Goal: Task Accomplishment & Management: Manage account settings

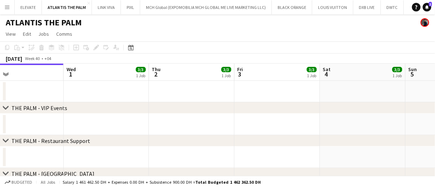
click at [237, 86] on app-date-cell at bounding box center [277, 91] width 85 height 21
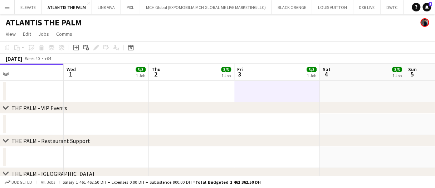
click at [237, 86] on app-date-cell at bounding box center [277, 91] width 85 height 21
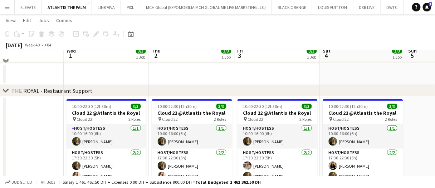
scroll to position [179, 0]
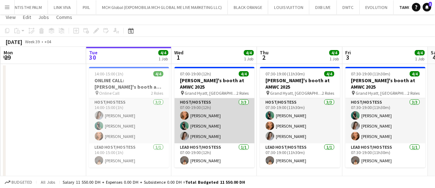
scroll to position [23, 0]
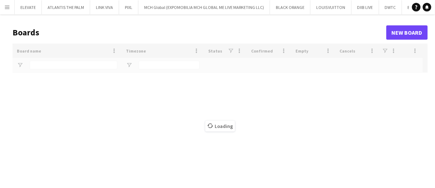
type input "***"
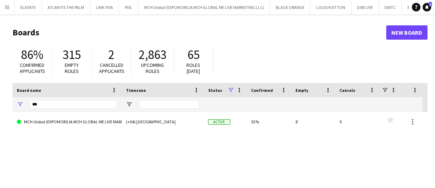
click at [3, 6] on button "Menu" at bounding box center [7, 7] width 14 height 14
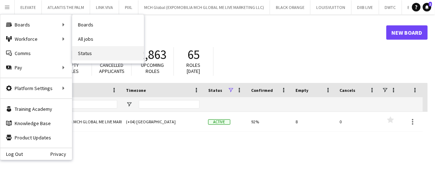
click at [106, 47] on link "Status" at bounding box center [108, 53] width 72 height 14
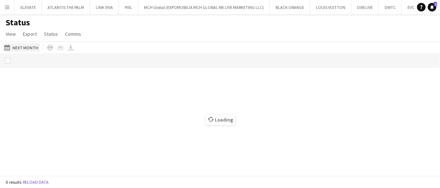
click at [29, 49] on button "30-09-2025 to 06-10-2025 Next Month" at bounding box center [21, 47] width 37 height 9
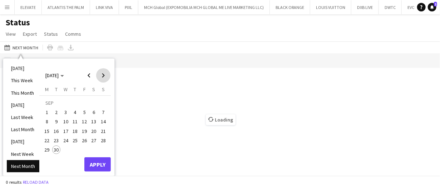
click at [100, 72] on span "Next month" at bounding box center [103, 75] width 14 height 14
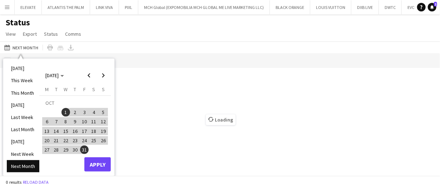
click at [65, 112] on span "1" at bounding box center [65, 112] width 9 height 9
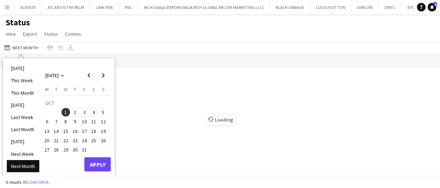
click at [94, 112] on span "4" at bounding box center [94, 112] width 9 height 9
click at [98, 165] on button "Apply" at bounding box center [97, 164] width 26 height 14
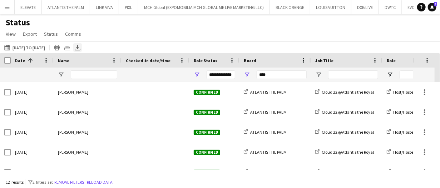
click at [80, 49] on icon "Export XLSX" at bounding box center [78, 48] width 6 height 6
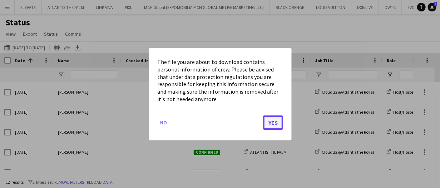
click at [280, 124] on button "Yes" at bounding box center [273, 122] width 20 height 14
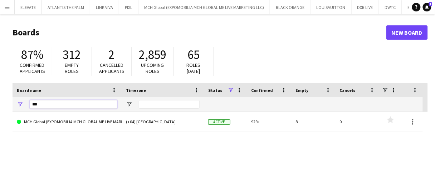
drag, startPoint x: 57, startPoint y: 106, endPoint x: 6, endPoint y: 104, distance: 50.8
click at [8, 105] on main "Boards New Board 87% Confirmed applicants 312 Empty roles 2 Cancelled applicant…" at bounding box center [217, 143] width 435 height 258
type input "******"
click at [42, 115] on link "RED EVENTS" at bounding box center [67, 122] width 100 height 20
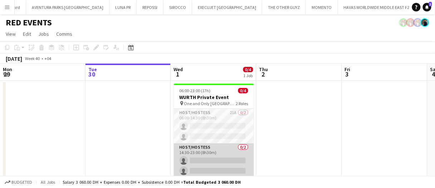
scroll to position [16, 0]
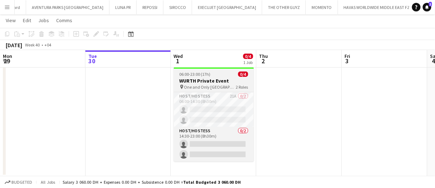
click at [208, 87] on span "One and Only [GEOGRAPHIC_DATA]" at bounding box center [210, 86] width 52 height 5
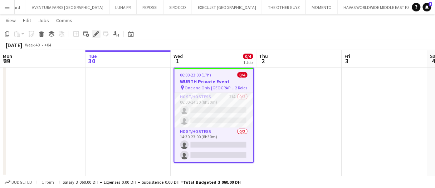
click at [92, 34] on div "Edit" at bounding box center [96, 34] width 9 height 9
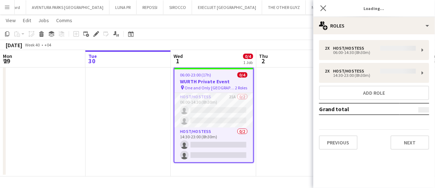
type input "**********"
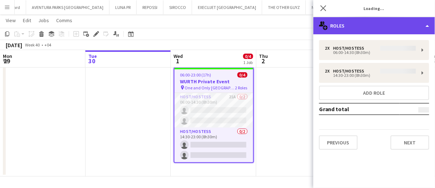
click at [360, 30] on div "multiple-users-add Roles" at bounding box center [374, 25] width 122 height 17
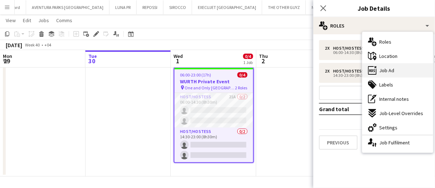
click at [395, 72] on div "ads-window Job Ad" at bounding box center [397, 70] width 71 height 14
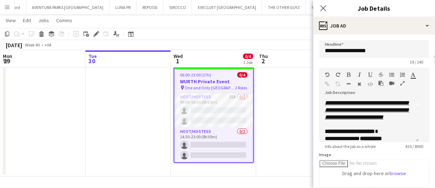
scroll to position [72, 0]
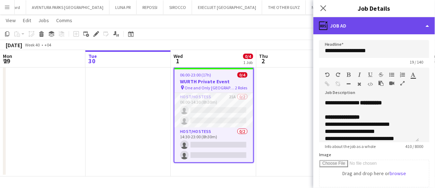
drag, startPoint x: 361, startPoint y: 27, endPoint x: 378, endPoint y: 59, distance: 36.3
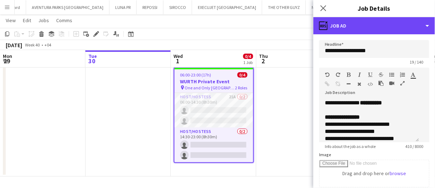
click at [361, 28] on div "ads-window Job Ad" at bounding box center [374, 25] width 122 height 17
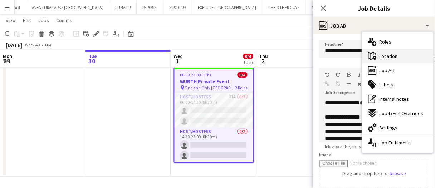
click at [395, 54] on span "Location" at bounding box center [388, 56] width 18 height 6
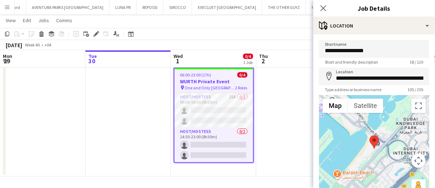
click at [232, 79] on h3 "WURTH Private Event" at bounding box center [213, 81] width 79 height 6
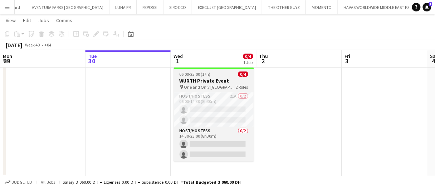
drag, startPoint x: 230, startPoint y: 82, endPoint x: 212, endPoint y: 82, distance: 18.2
click at [230, 82] on h3 "WURTH Private Event" at bounding box center [214, 81] width 80 height 6
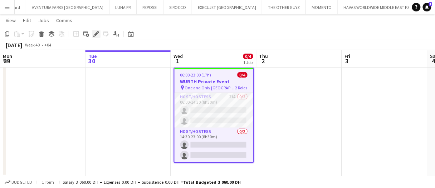
click at [98, 33] on icon at bounding box center [96, 34] width 4 height 4
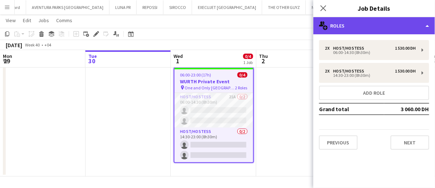
click at [339, 27] on div "multiple-users-add Roles" at bounding box center [374, 25] width 122 height 17
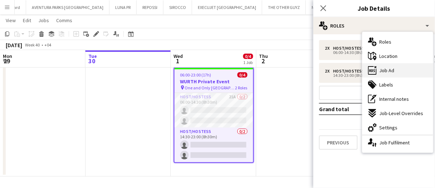
click at [401, 67] on div "ads-window Job Ad" at bounding box center [397, 70] width 71 height 14
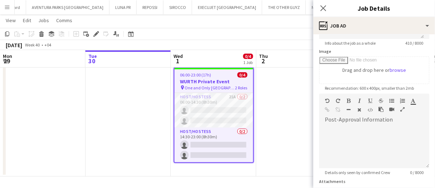
scroll to position [107, 0]
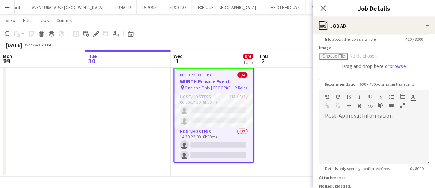
click at [267, 104] on app-date-cell at bounding box center [298, 120] width 85 height 112
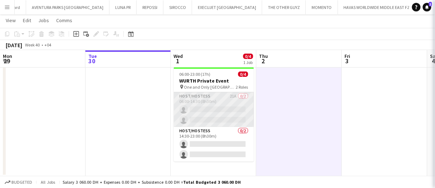
click at [238, 113] on app-card-role "Host/Hostess 21A 0/2 06:00-14:30 (8h30m) single-neutral-actions single-neutral-…" at bounding box center [214, 109] width 80 height 35
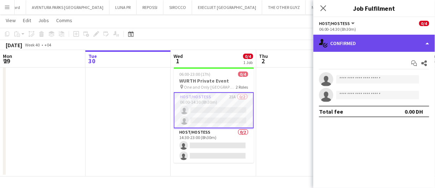
click at [362, 40] on div "single-neutral-actions-check-2 Confirmed" at bounding box center [374, 43] width 122 height 17
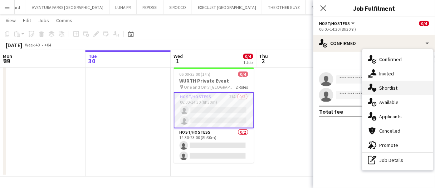
click at [390, 90] on span "Shortlist" at bounding box center [388, 88] width 18 height 6
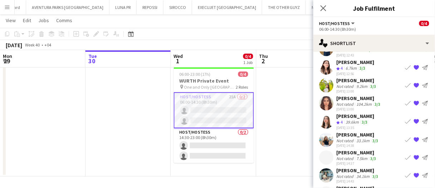
scroll to position [52, 0]
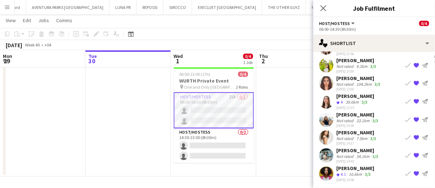
click at [360, 149] on div "Aya Cheaito" at bounding box center [357, 150] width 43 height 6
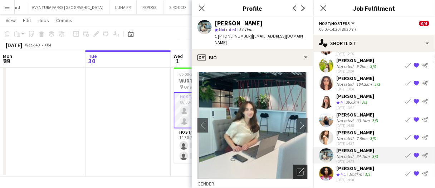
click at [297, 168] on icon "Open photos pop-in" at bounding box center [301, 172] width 8 height 8
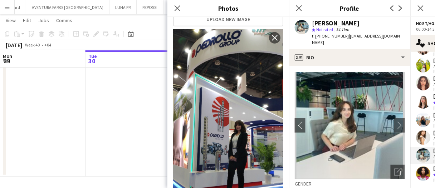
scroll to position [358, 0]
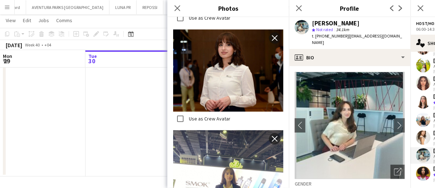
click at [99, 97] on app-date-cell at bounding box center [127, 120] width 85 height 112
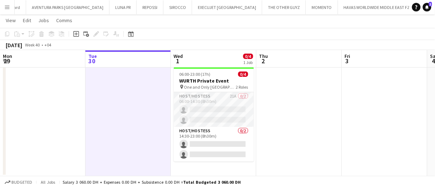
click at [110, 99] on app-date-cell at bounding box center [127, 120] width 85 height 112
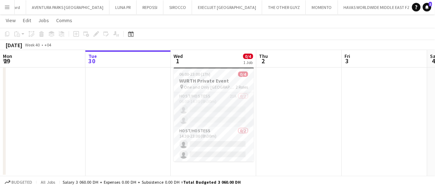
click at [299, 101] on app-date-cell at bounding box center [298, 120] width 85 height 112
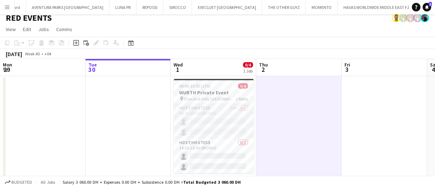
scroll to position [0, 0]
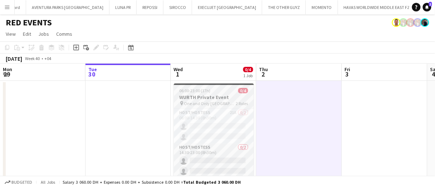
click at [231, 95] on h3 "WURTH Private Event" at bounding box center [214, 97] width 80 height 6
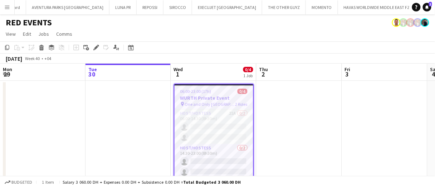
drag, startPoint x: 312, startPoint y: 112, endPoint x: 302, endPoint y: 114, distance: 9.9
click at [312, 112] on app-date-cell at bounding box center [298, 137] width 85 height 112
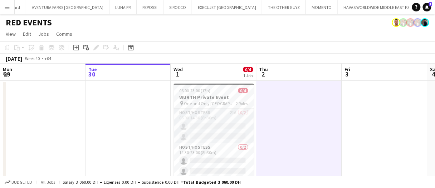
click at [279, 115] on app-date-cell at bounding box center [298, 137] width 85 height 112
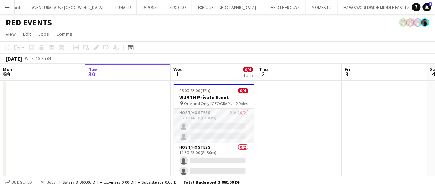
click at [295, 121] on app-date-cell at bounding box center [298, 137] width 85 height 112
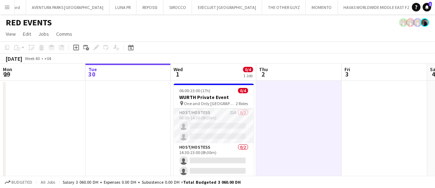
click at [294, 120] on app-date-cell at bounding box center [298, 137] width 85 height 112
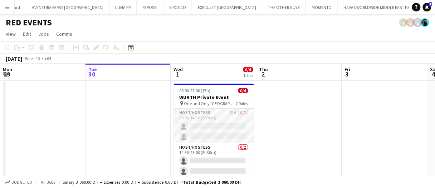
click at [280, 115] on app-date-cell at bounding box center [298, 137] width 85 height 112
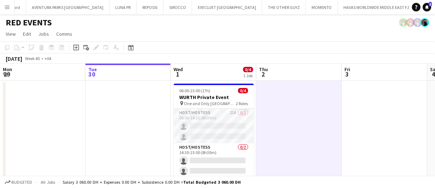
click at [285, 114] on app-date-cell at bounding box center [298, 137] width 85 height 112
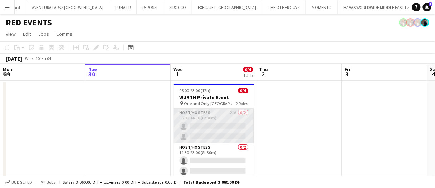
click at [221, 126] on app-card-role "Host/Hostess 21A 0/2 06:00-14:30 (8h30m) single-neutral-actions single-neutral-…" at bounding box center [214, 126] width 80 height 35
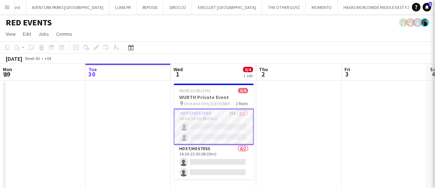
scroll to position [0, 171]
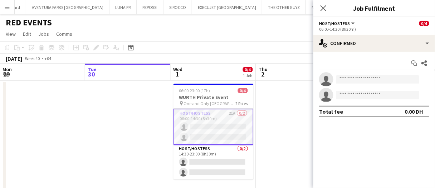
click at [369, 53] on div "Start chat Share single-neutral-actions single-neutral-actions Total fee 0.00 DH" at bounding box center [374, 87] width 122 height 71
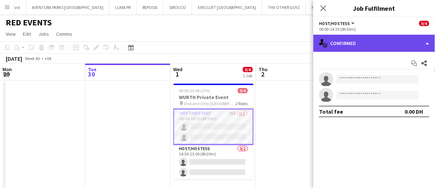
click at [374, 48] on div "single-neutral-actions-check-2 Confirmed" at bounding box center [374, 43] width 122 height 17
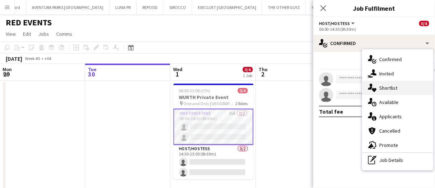
click at [401, 83] on div "single-neutral-actions-heart Shortlist" at bounding box center [397, 88] width 71 height 14
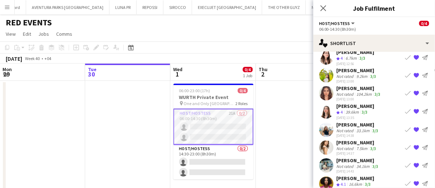
scroll to position [52, 0]
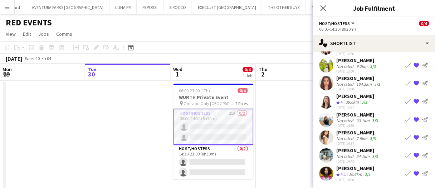
click at [297, 121] on app-date-cell at bounding box center [298, 137] width 85 height 112
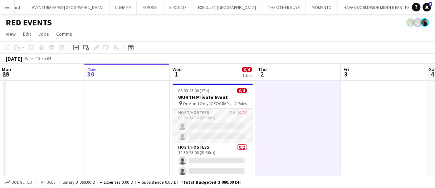
drag, startPoint x: 297, startPoint y: 121, endPoint x: 284, endPoint y: 127, distance: 14.2
click at [297, 121] on app-date-cell at bounding box center [297, 137] width 85 height 112
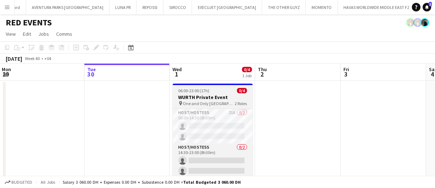
click at [203, 92] on span "06:00-23:00 (17h)" at bounding box center [193, 90] width 31 height 5
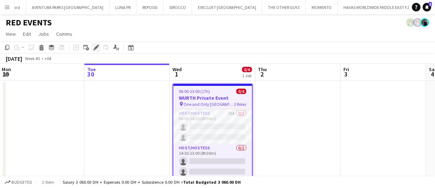
click at [97, 48] on icon at bounding box center [96, 48] width 4 height 4
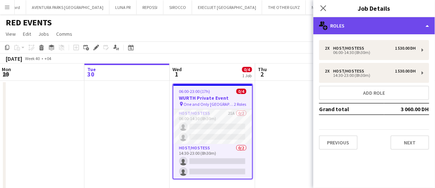
click at [372, 32] on div "multiple-users-add Roles" at bounding box center [374, 25] width 122 height 17
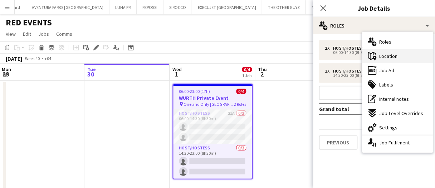
click at [405, 59] on div "maps-pin-1 Location" at bounding box center [397, 56] width 71 height 14
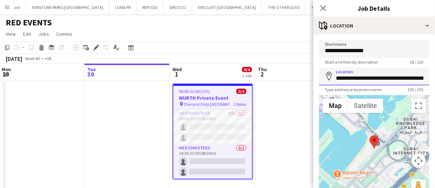
drag, startPoint x: 391, startPoint y: 79, endPoint x: 351, endPoint y: 64, distance: 42.4
click at [329, 77] on div "**********" at bounding box center [374, 77] width 110 height 18
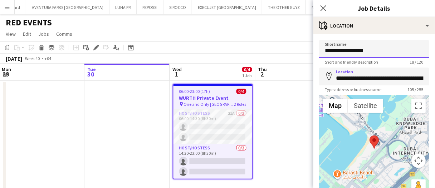
drag, startPoint x: 359, startPoint y: 50, endPoint x: 301, endPoint y: 46, distance: 57.3
click at [301, 46] on body "Menu Boards Boards Boards All jobs Status Workforce Workforce My Workforce Recr…" at bounding box center [217, 102] width 435 height 205
paste input "***"
click at [336, 51] on input "**********" at bounding box center [374, 49] width 110 height 18
click at [339, 51] on input "**********" at bounding box center [374, 49] width 110 height 18
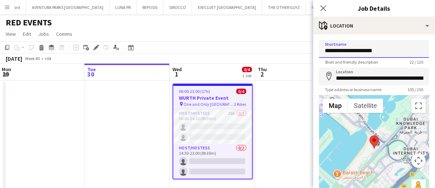
type input "**********"
click at [389, 50] on input "**********" at bounding box center [374, 49] width 110 height 18
click at [296, 112] on app-date-cell at bounding box center [297, 137] width 85 height 112
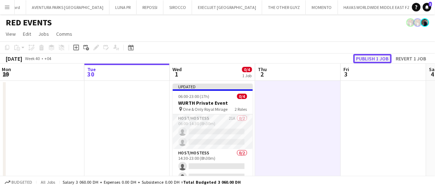
click at [383, 61] on button "Publish 1 job" at bounding box center [372, 58] width 38 height 9
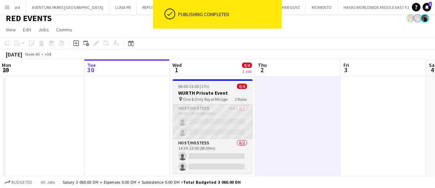
scroll to position [16, 0]
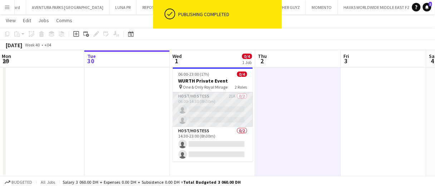
click at [238, 102] on app-card-role "Host/Hostess 21A 0/2 06:00-14:30 (8h30m) single-neutral-actions single-neutral-…" at bounding box center [213, 109] width 80 height 35
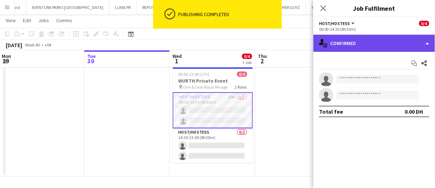
click at [342, 40] on div "single-neutral-actions-check-2 Confirmed" at bounding box center [374, 43] width 122 height 17
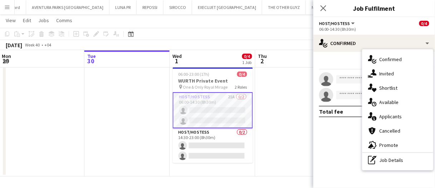
click at [234, 115] on app-card-role "Host/Hostess 21A 0/2 06:00-14:30 (8h30m) single-neutral-actions single-neutral-…" at bounding box center [213, 110] width 80 height 36
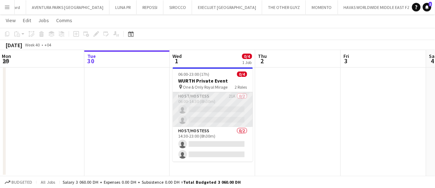
click at [234, 115] on app-card-role "Host/Hostess 21A 0/2 06:00-14:30 (8h30m) single-neutral-actions single-neutral-…" at bounding box center [213, 109] width 80 height 35
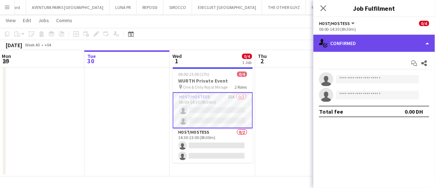
drag, startPoint x: 383, startPoint y: 45, endPoint x: 383, endPoint y: 61, distance: 15.7
click at [383, 46] on div "single-neutral-actions-check-2 Confirmed" at bounding box center [374, 43] width 122 height 17
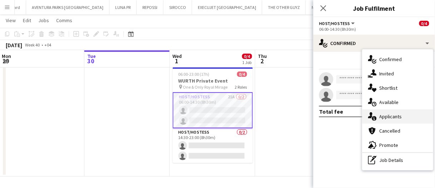
click at [398, 115] on span "Applicants" at bounding box center [390, 116] width 23 height 6
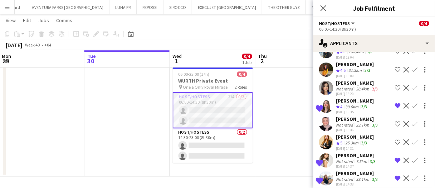
scroll to position [143, 0]
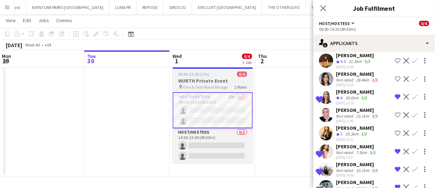
drag, startPoint x: 212, startPoint y: 78, endPoint x: 199, endPoint y: 74, distance: 13.5
click at [212, 78] on h3 "WURTH Private Event" at bounding box center [213, 81] width 80 height 6
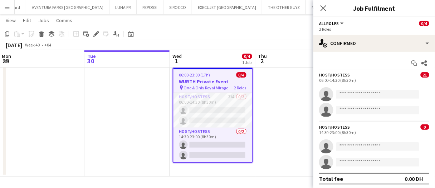
scroll to position [0, 172]
click at [95, 34] on icon at bounding box center [96, 34] width 4 height 4
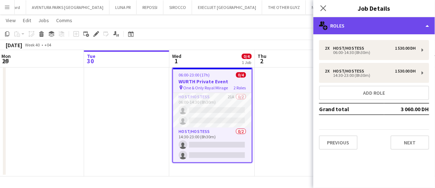
click at [347, 26] on div "multiple-users-add Roles" at bounding box center [374, 25] width 122 height 17
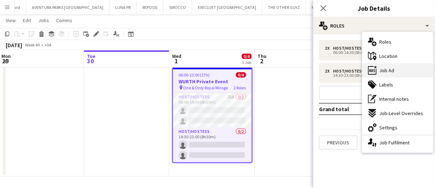
click at [393, 71] on span "Job Ad" at bounding box center [386, 70] width 15 height 6
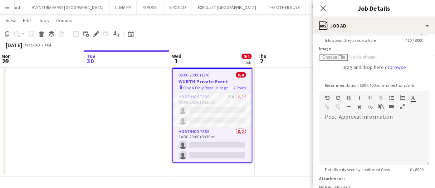
scroll to position [107, 0]
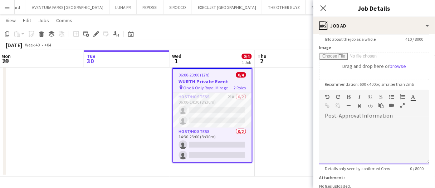
click at [348, 152] on div at bounding box center [374, 143] width 110 height 43
paste div
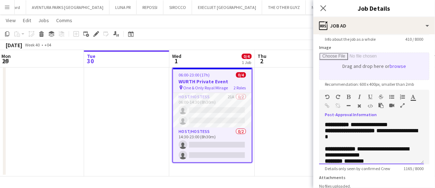
scroll to position [295, 0]
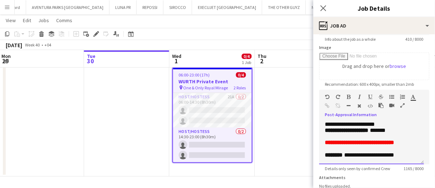
drag, startPoint x: 422, startPoint y: 163, endPoint x: 424, endPoint y: 204, distance: 41.2
click at [424, 188] on html "Menu Boards Boards Boards All jobs Status Workforce Workforce My Workforce Recr…" at bounding box center [217, 86] width 435 height 204
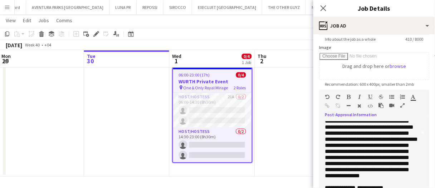
scroll to position [0, 0]
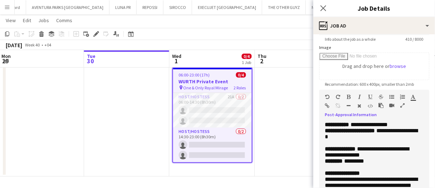
drag, startPoint x: 407, startPoint y: 125, endPoint x: 359, endPoint y: 137, distance: 49.3
click at [359, 120] on div "**********" at bounding box center [374, 161] width 110 height 89
drag, startPoint x: 377, startPoint y: 142, endPoint x: 383, endPoint y: 134, distance: 9.7
click at [383, 134] on p "**********" at bounding box center [371, 137] width 93 height 18
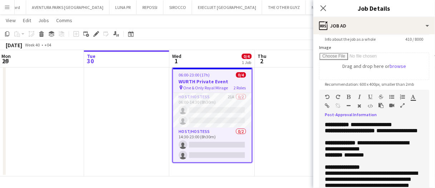
drag, startPoint x: 388, startPoint y: 169, endPoint x: 342, endPoint y: 163, distance: 45.9
click at [342, 152] on p "**********" at bounding box center [371, 146] width 93 height 12
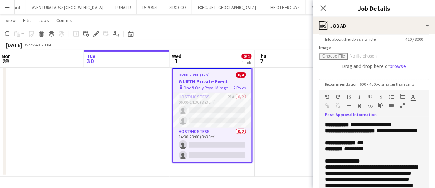
drag, startPoint x: 376, startPoint y: 162, endPoint x: 349, endPoint y: 163, distance: 26.9
click at [349, 152] on p "******** *********" at bounding box center [371, 149] width 93 height 6
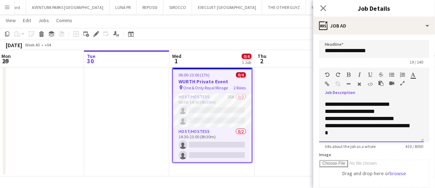
click at [341, 122] on div "**********" at bounding box center [369, 129] width 88 height 14
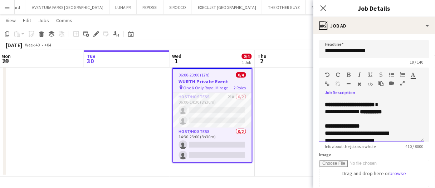
click at [324, 137] on div "**********" at bounding box center [371, 120] width 105 height 43
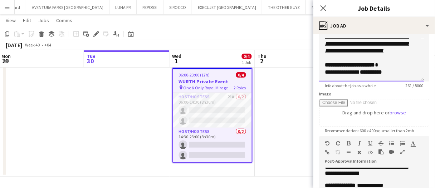
scroll to position [107, 0]
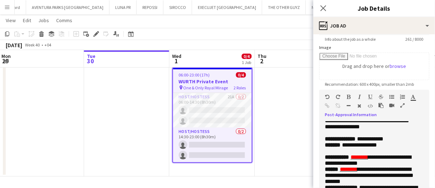
drag, startPoint x: 407, startPoint y: 172, endPoint x: 398, endPoint y: 163, distance: 11.9
click at [398, 136] on p "**********" at bounding box center [371, 96] width 93 height 79
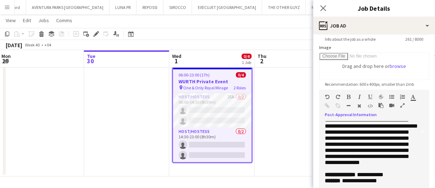
scroll to position [36, 0]
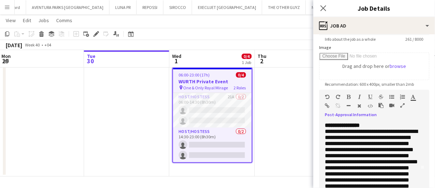
click at [324, 145] on div "**********" at bounding box center [371, 164] width 105 height 84
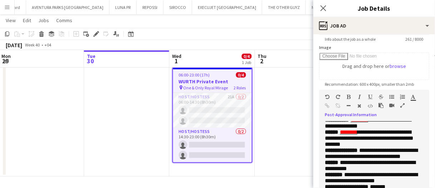
scroll to position [72, 0]
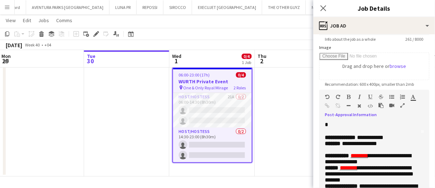
click at [345, 146] on span "**********" at bounding box center [359, 143] width 35 height 5
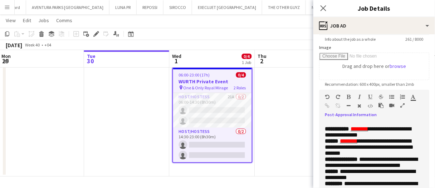
scroll to position [107, 0]
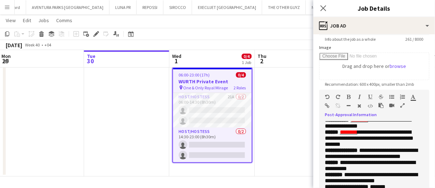
drag, startPoint x: 390, startPoint y: 149, endPoint x: 380, endPoint y: 144, distance: 11.2
click at [380, 129] on p "**********" at bounding box center [371, 123] width 93 height 12
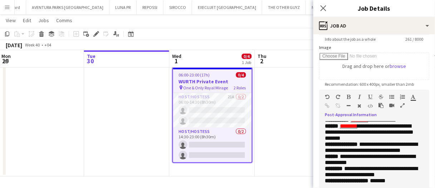
drag, startPoint x: 397, startPoint y: 163, endPoint x: 342, endPoint y: 158, distance: 54.9
click at [341, 141] on p "**********" at bounding box center [371, 132] width 93 height 18
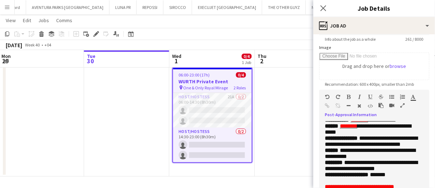
click at [409, 123] on p "**********" at bounding box center [371, 120] width 93 height 6
click at [398, 135] on p "**********" at bounding box center [371, 129] width 93 height 12
click at [393, 135] on p "**********" at bounding box center [371, 129] width 93 height 12
click at [414, 142] on div "**********" at bounding box center [371, 164] width 105 height 84
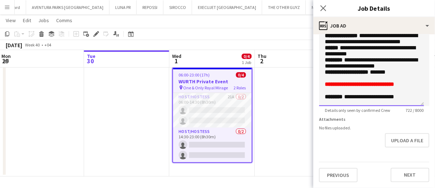
scroll to position [211, 0]
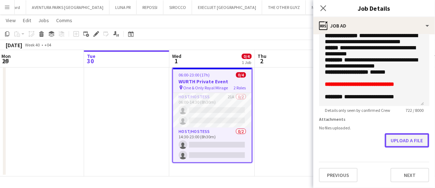
click at [396, 137] on button "Upload a file" at bounding box center [407, 140] width 44 height 14
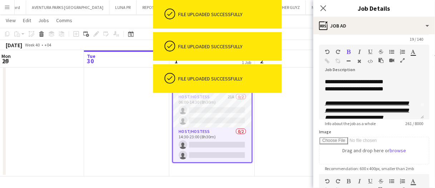
scroll to position [48, 0]
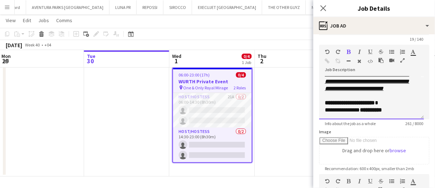
click at [360, 109] on div "**********" at bounding box center [369, 110] width 88 height 7
drag, startPoint x: 375, startPoint y: 110, endPoint x: 307, endPoint y: 102, distance: 69.1
click at [307, 102] on body "Menu Boards Boards Boards All jobs Status Workforce Workforce My Workforce Recr…" at bounding box center [217, 86] width 435 height 204
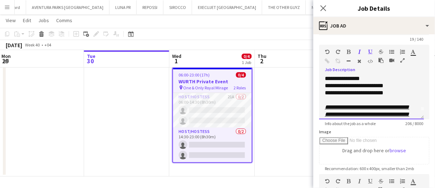
scroll to position [0, 0]
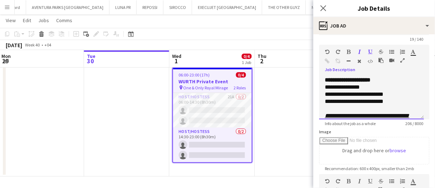
click at [337, 101] on div "**********" at bounding box center [369, 101] width 88 height 7
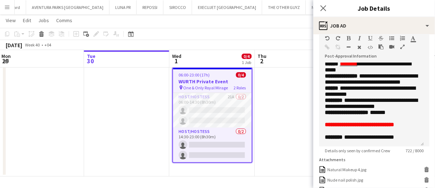
scroll to position [237, 0]
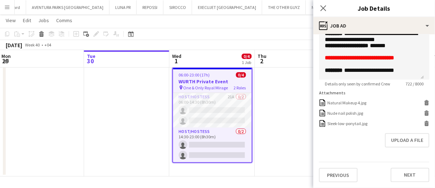
click at [290, 118] on app-date-cell at bounding box center [297, 120] width 85 height 112
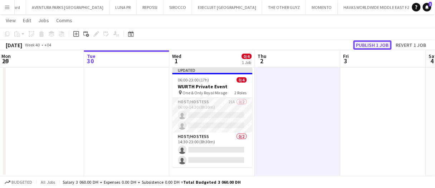
click at [363, 45] on button "Publish 1 job" at bounding box center [372, 44] width 38 height 9
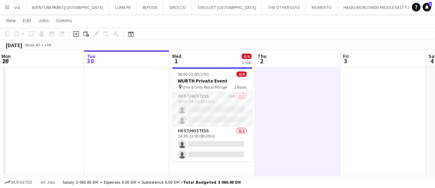
click at [272, 149] on app-date-cell at bounding box center [297, 120] width 85 height 112
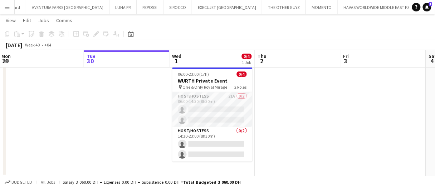
click at [272, 149] on app-date-cell at bounding box center [297, 120] width 85 height 112
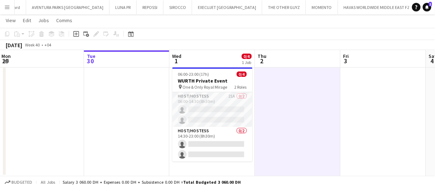
click at [272, 149] on app-date-cell at bounding box center [297, 120] width 85 height 112
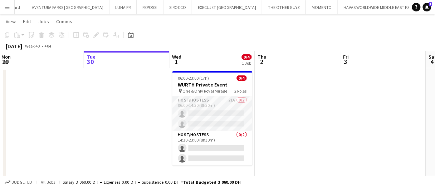
scroll to position [16, 0]
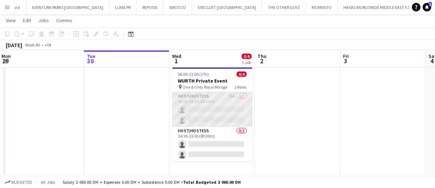
click at [240, 113] on app-card-role "Host/Hostess 21A 0/2 06:00-14:30 (8h30m) single-neutral-actions single-neutral-…" at bounding box center [212, 109] width 80 height 35
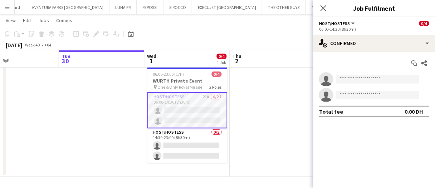
scroll to position [0, 198]
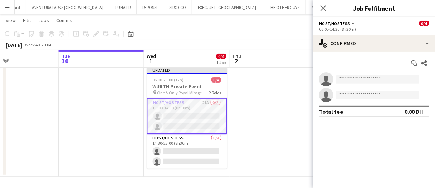
click at [254, 131] on app-date-cell at bounding box center [272, 120] width 85 height 112
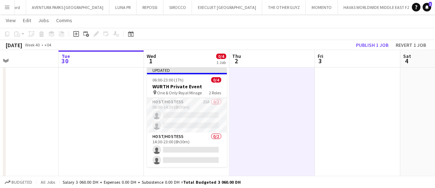
click at [258, 123] on app-date-cell at bounding box center [272, 123] width 85 height 118
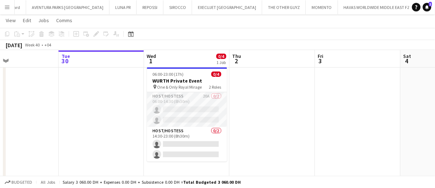
click at [262, 138] on app-date-cell at bounding box center [272, 123] width 85 height 118
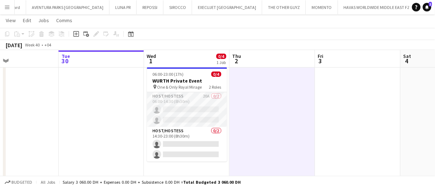
click at [262, 138] on app-date-cell at bounding box center [272, 123] width 85 height 118
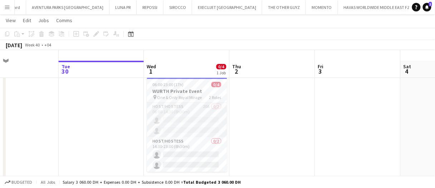
scroll to position [0, 0]
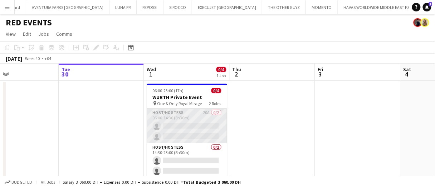
click at [178, 122] on app-card-role "Host/Hostess 20A 0/2 06:00-14:30 (8h30m) single-neutral-actions single-neutral-…" at bounding box center [187, 126] width 80 height 35
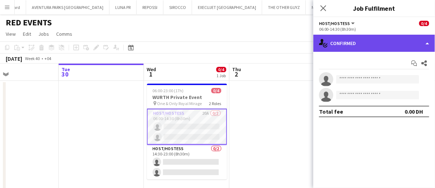
click at [351, 42] on div "single-neutral-actions-check-2 Confirmed" at bounding box center [374, 43] width 122 height 17
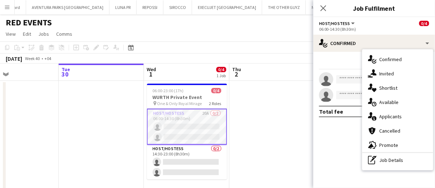
drag, startPoint x: 400, startPoint y: 115, endPoint x: 396, endPoint y: 112, distance: 4.8
click at [400, 115] on span "Applicants" at bounding box center [390, 116] width 23 height 6
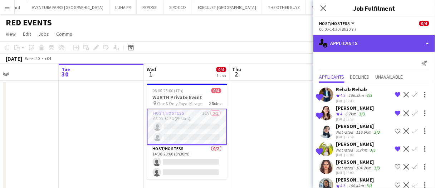
drag, startPoint x: 350, startPoint y: 40, endPoint x: 353, endPoint y: 43, distance: 4.6
click at [350, 40] on div "single-neutral-actions-information Applicants" at bounding box center [374, 43] width 122 height 17
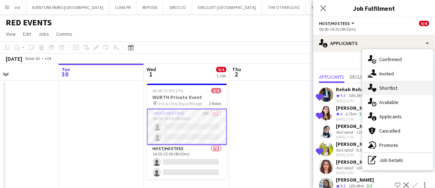
click at [390, 88] on span "Shortlist" at bounding box center [388, 88] width 18 height 6
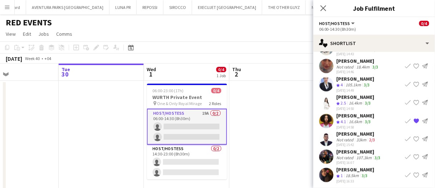
scroll to position [251, 0]
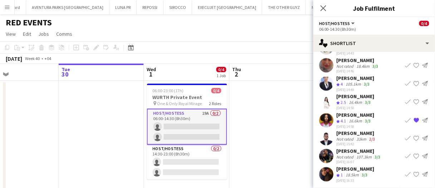
click at [284, 108] on app-date-cell at bounding box center [272, 137] width 85 height 112
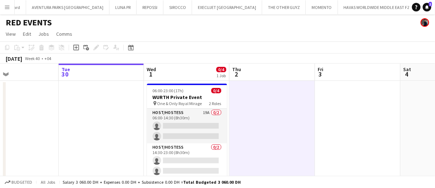
click at [281, 117] on app-date-cell at bounding box center [272, 137] width 85 height 112
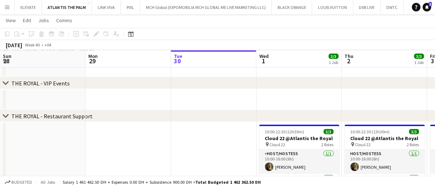
scroll to position [0, 193]
